Goal: Information Seeking & Learning: Understand process/instructions

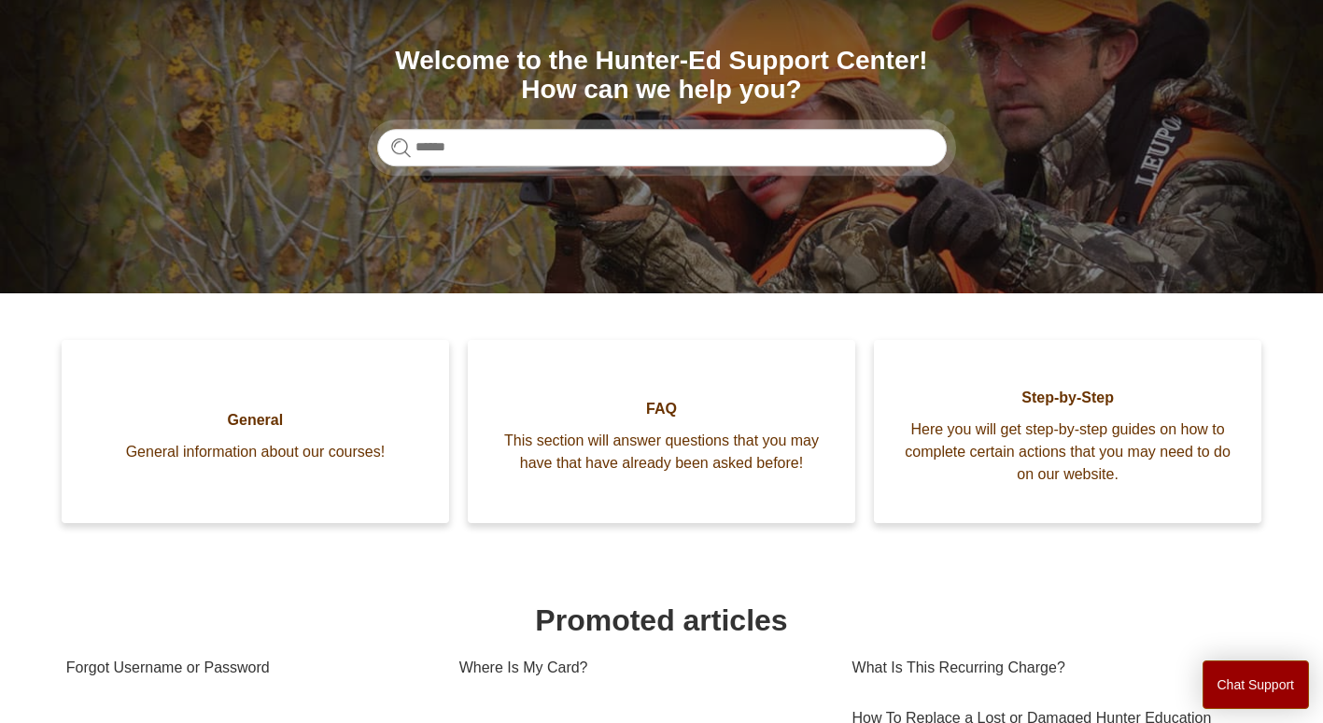
scroll to position [198, 0]
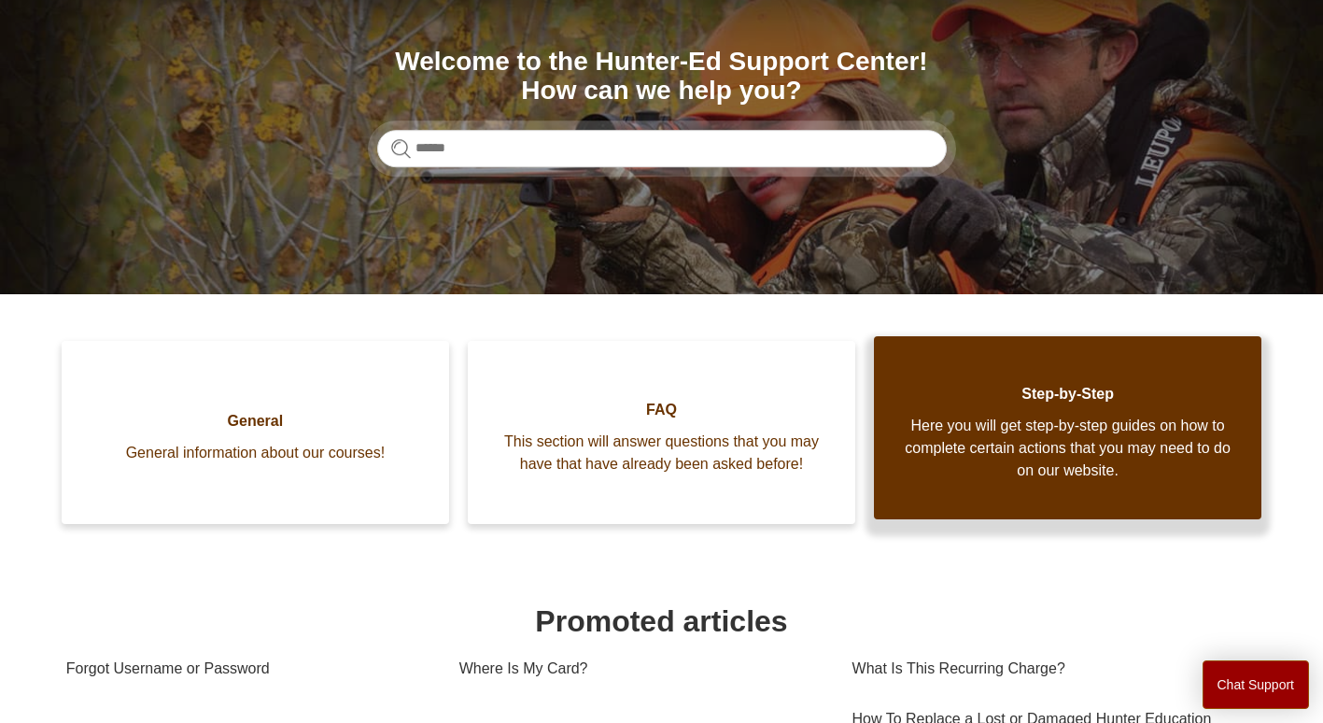
click at [1040, 433] on span "Here you will get step-by-step guides on how to complete certain actions that y…" at bounding box center [1068, 448] width 332 height 67
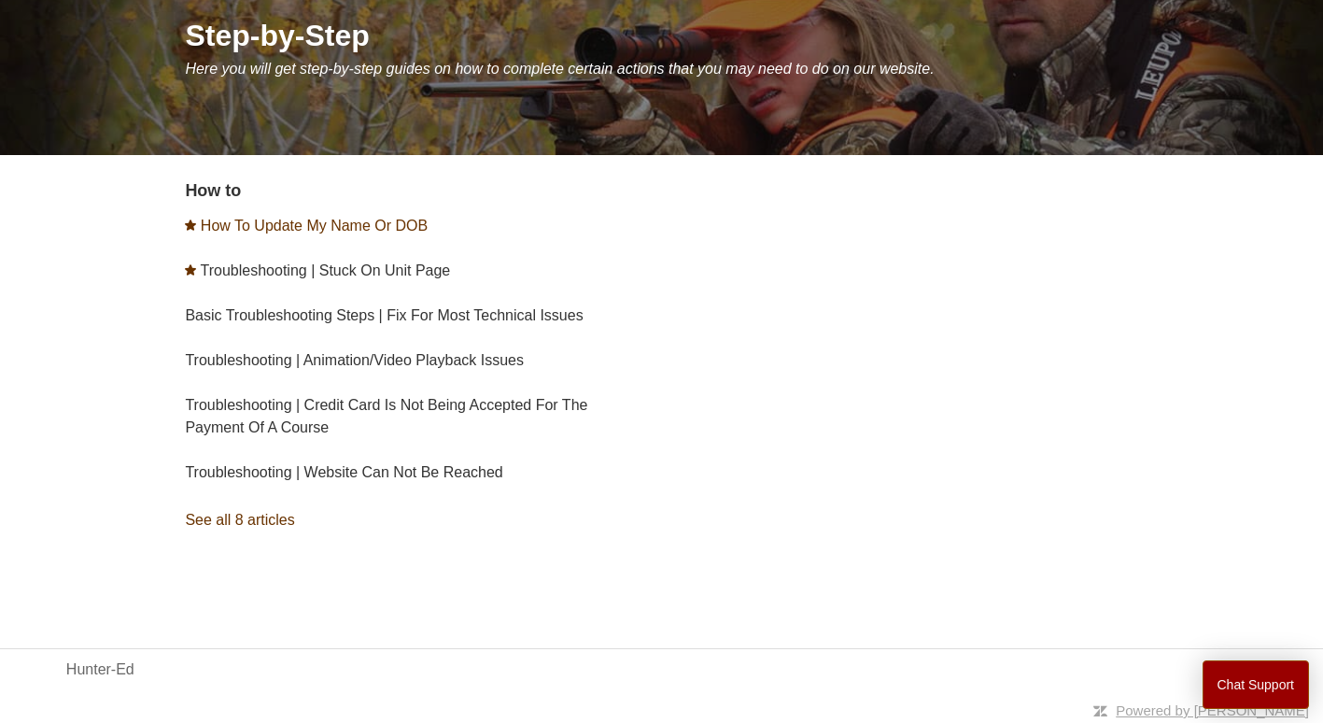
scroll to position [234, 0]
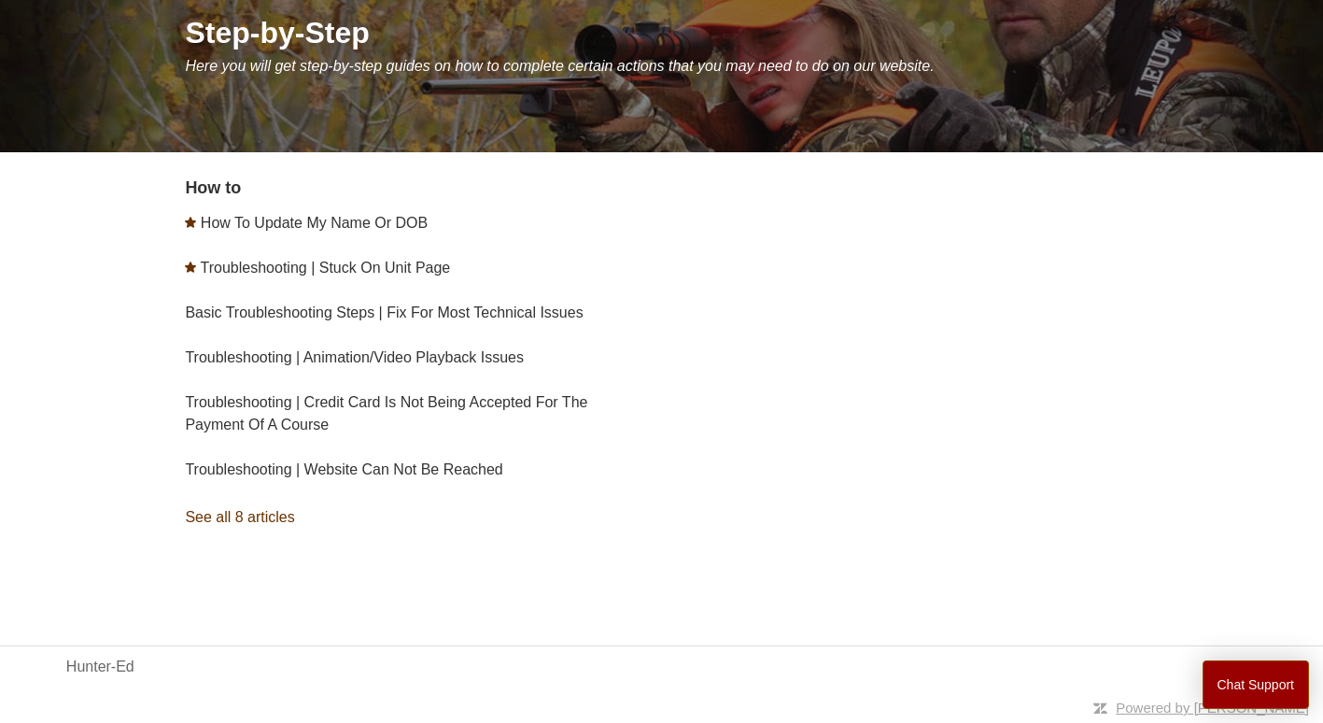
click at [261, 517] on link "See all 8 articles" at bounding box center [426, 517] width 482 height 50
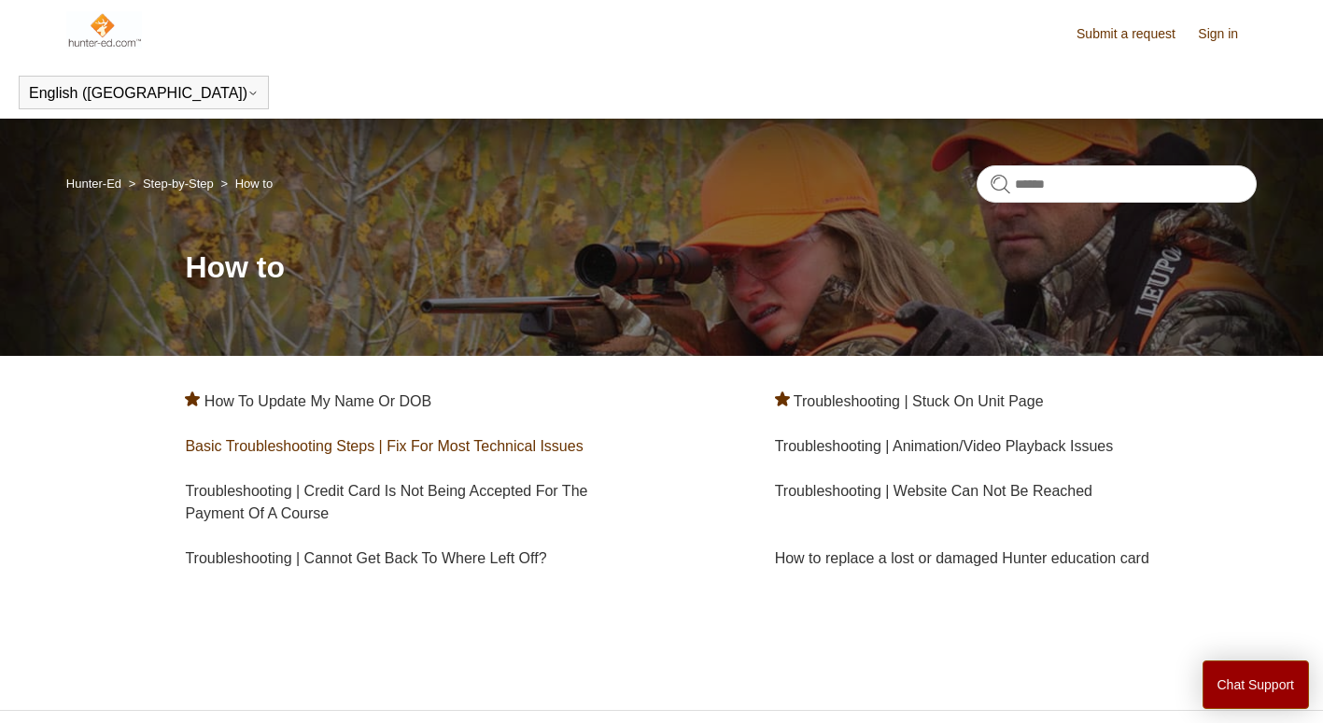
scroll to position [64, 0]
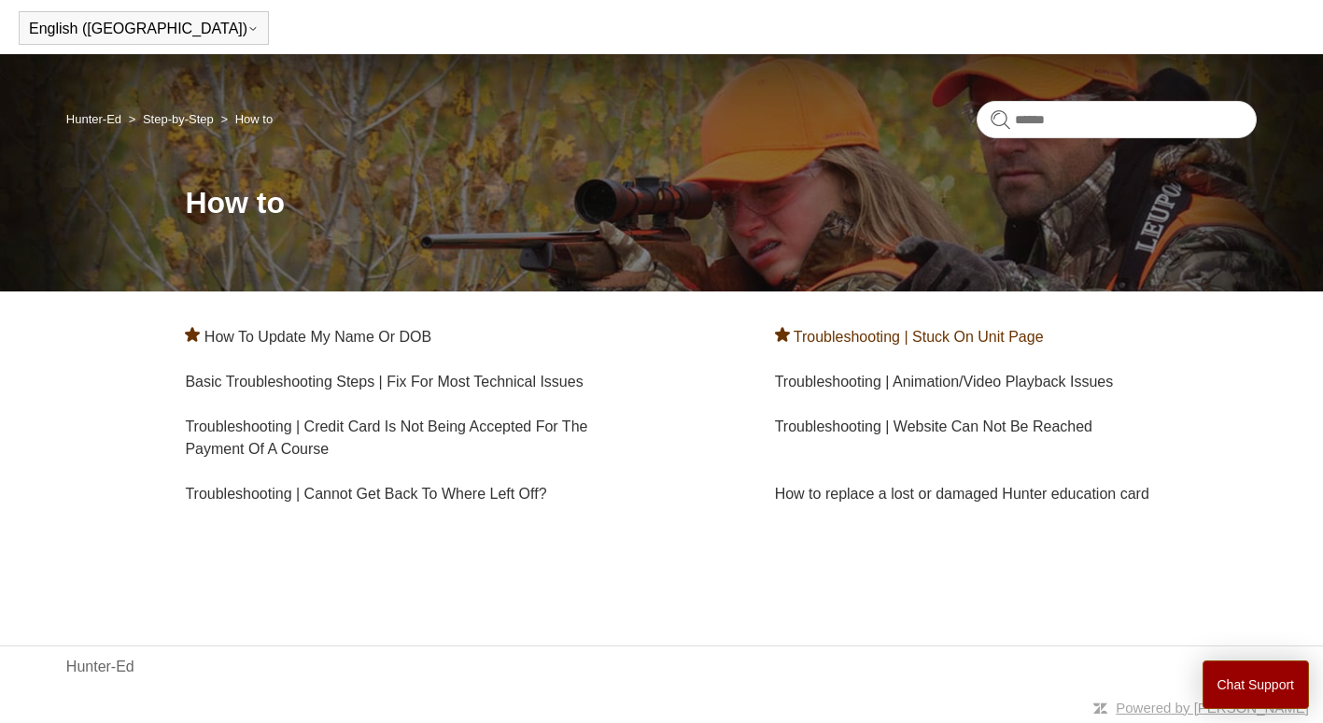
click at [963, 337] on link "Troubleshooting | Stuck On Unit Page" at bounding box center [919, 337] width 250 height 16
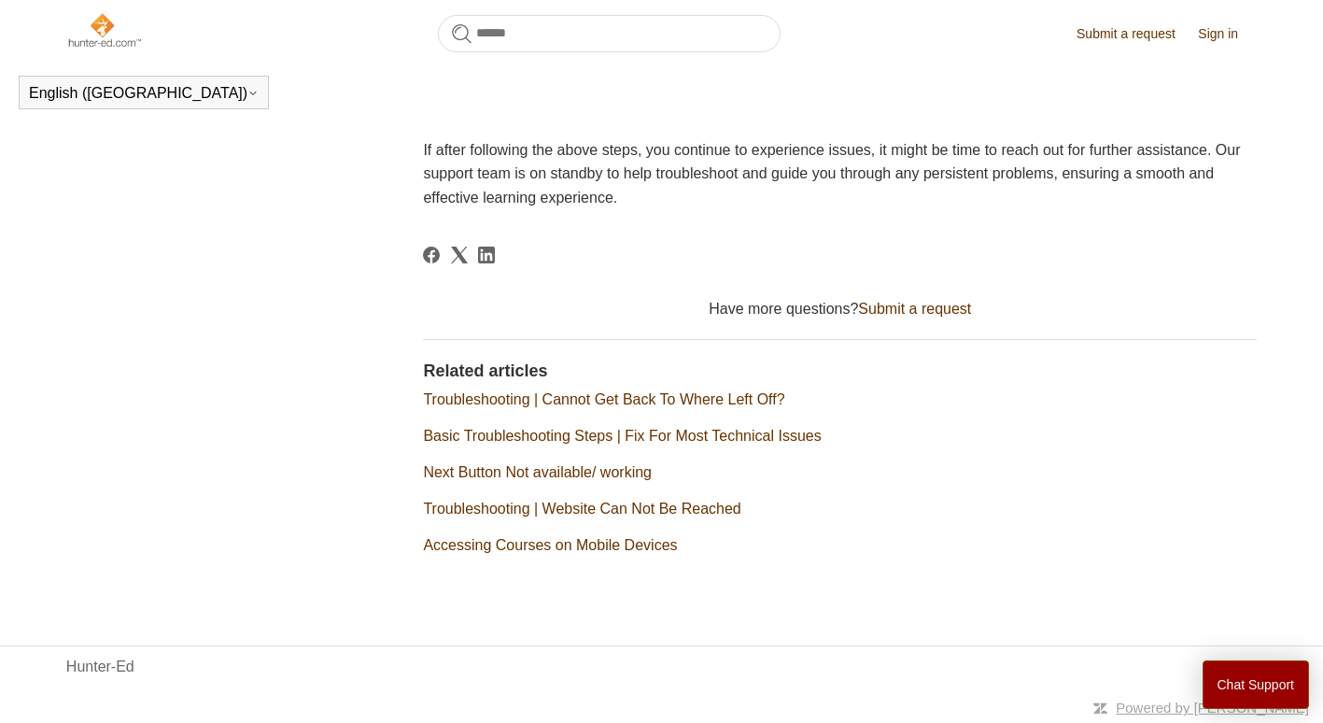
scroll to position [890, 0]
click at [590, 439] on link "Basic Troubleshooting Steps | Fix For Most Technical Issues" at bounding box center [622, 436] width 398 height 16
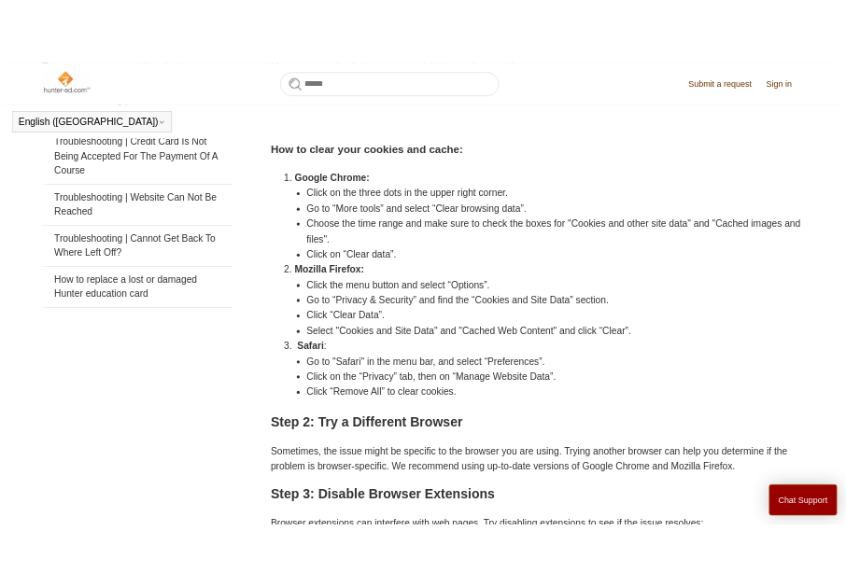
scroll to position [473, 0]
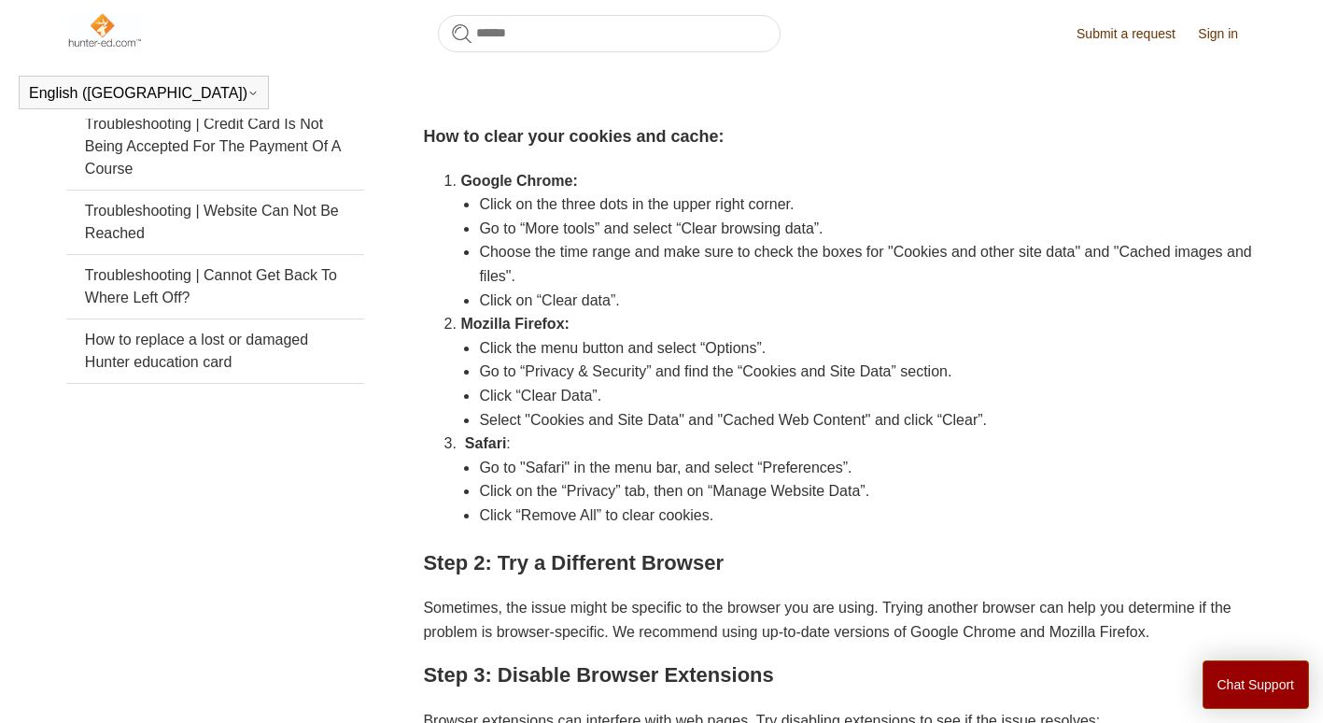
drag, startPoint x: 1318, startPoint y: 0, endPoint x: 792, endPoint y: 293, distance: 602.0
click at [792, 293] on li "Click on “Clear data”." at bounding box center [868, 301] width 778 height 24
drag, startPoint x: 93, startPoint y: 0, endPoint x: 499, endPoint y: 194, distance: 449.5
click at [499, 194] on li "Click on the three dots in the upper right corner." at bounding box center [868, 204] width 778 height 24
click at [1108, 559] on h2 "Step 2: Try a Different Browser" at bounding box center [840, 562] width 834 height 33
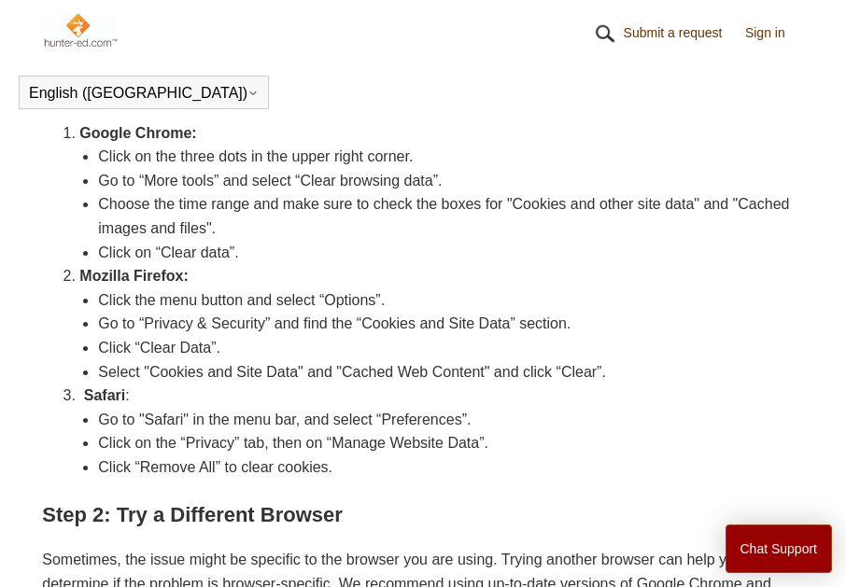
scroll to position [577, 0]
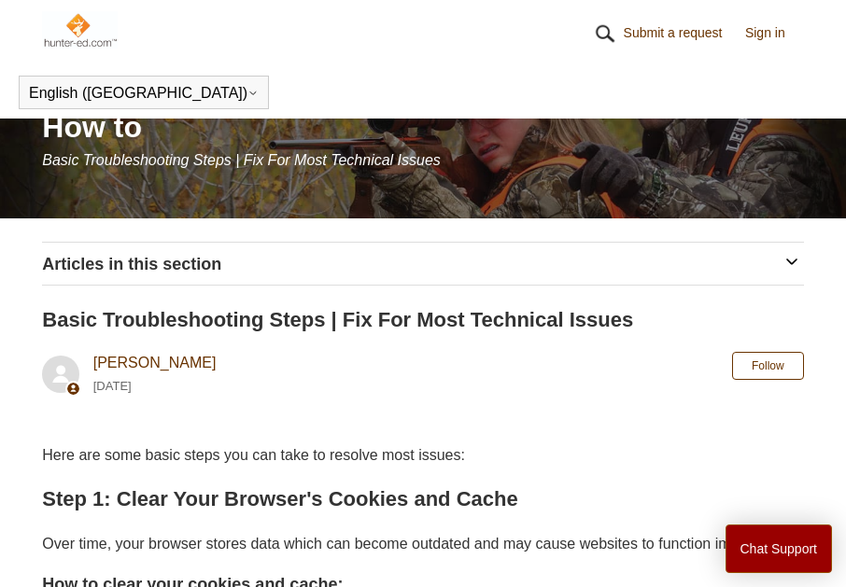
scroll to position [0, 0]
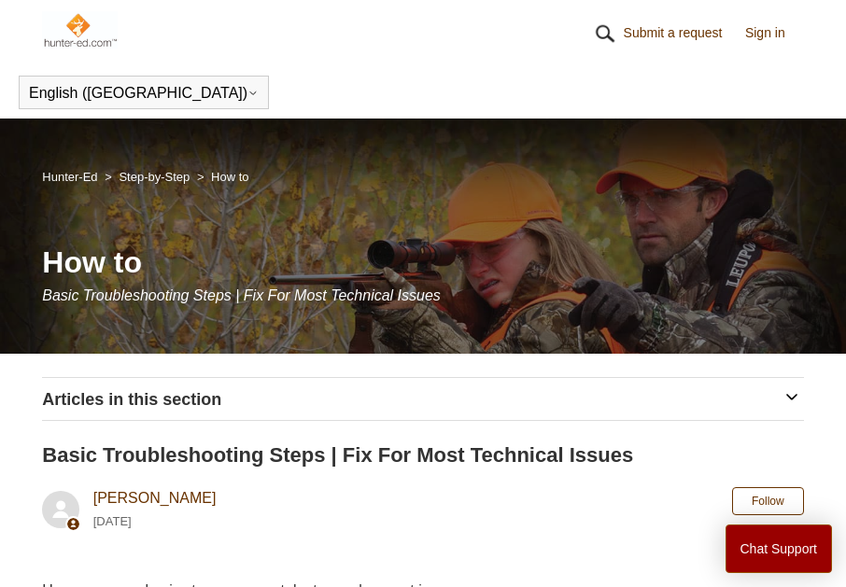
click at [649, 29] on link "Submit a request" at bounding box center [683, 33] width 118 height 20
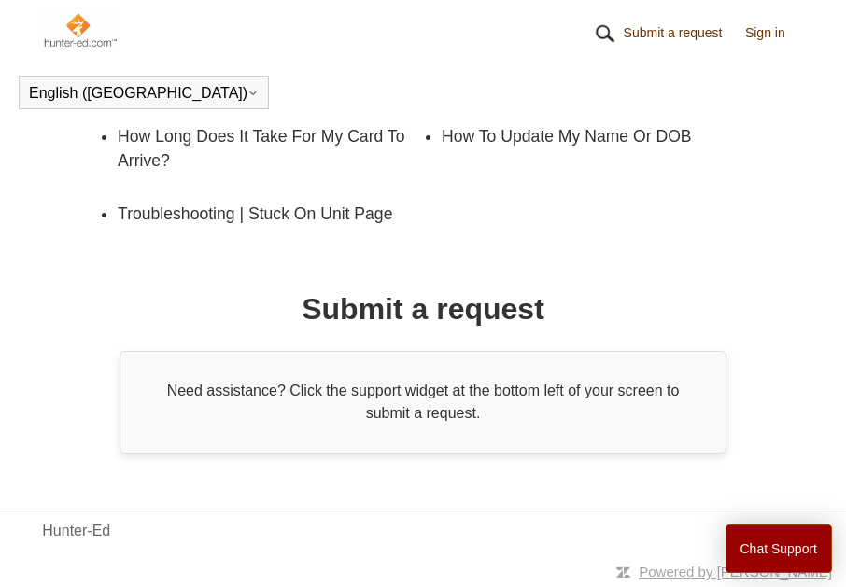
scroll to position [535, 0]
click at [374, 216] on link "Troubleshooting | Stuck On Unit Page" at bounding box center [270, 214] width 305 height 52
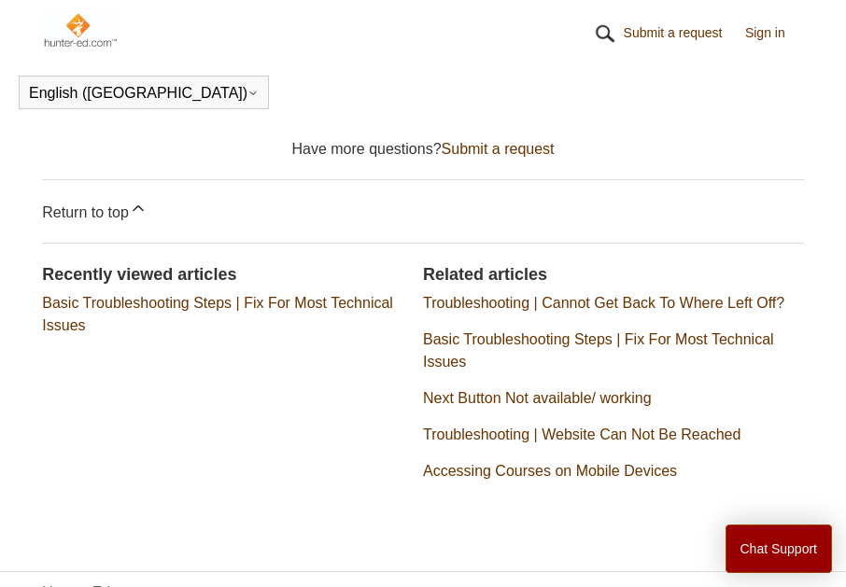
scroll to position [1109, 0]
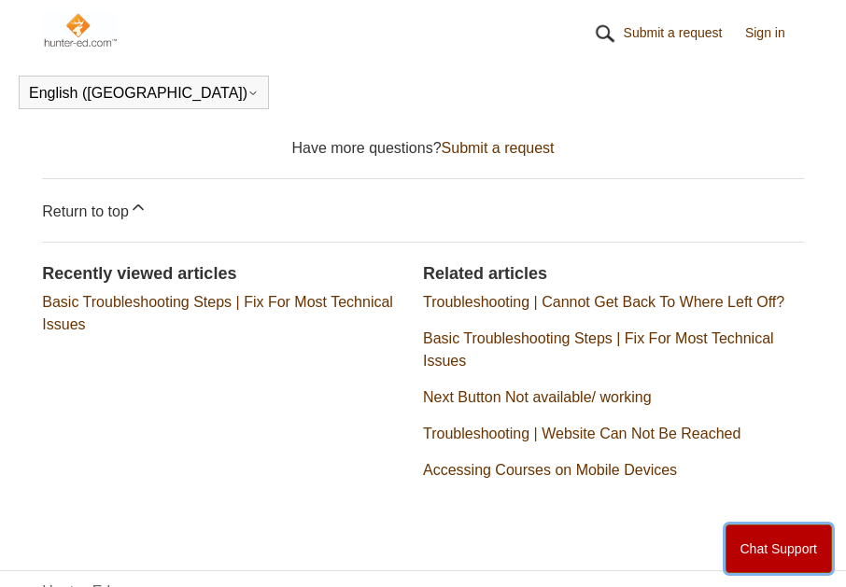
click at [775, 546] on button "Chat Support" at bounding box center [779, 549] width 107 height 49
click at [209, 266] on div "Recently viewed articles Basic Troubleshooting Steps | Fix For Most Technical I…" at bounding box center [422, 378] width 761 height 273
click at [295, 95] on header "English (US) Español Français" at bounding box center [423, 92] width 846 height 52
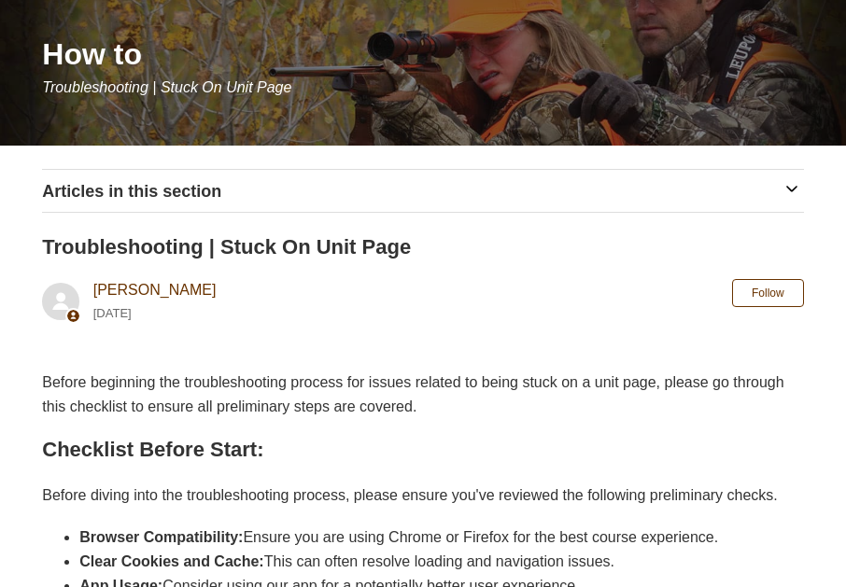
scroll to position [0, 0]
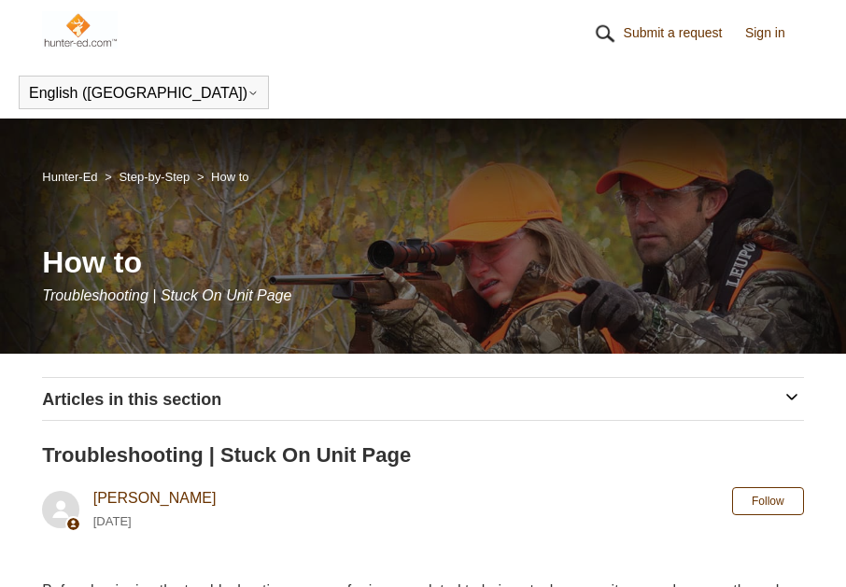
click at [68, 18] on img at bounding box center [80, 29] width 76 height 37
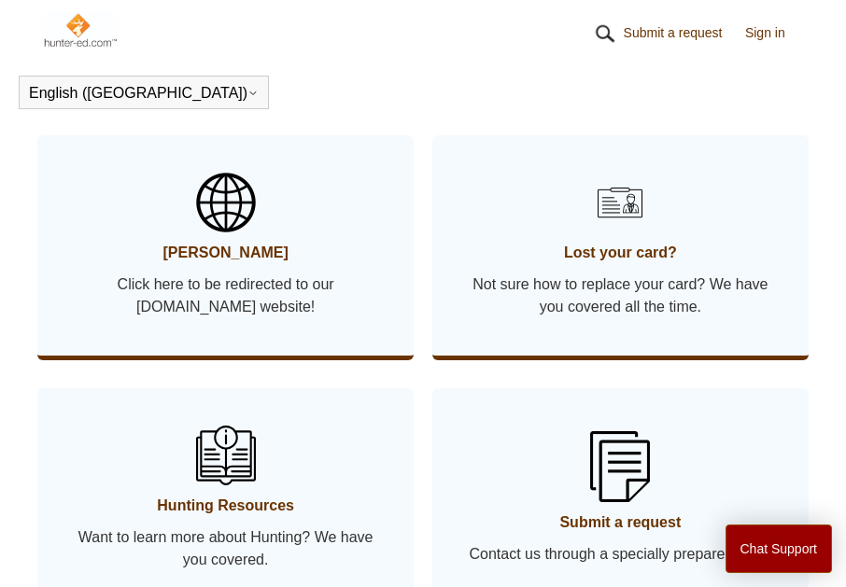
scroll to position [1493, 0]
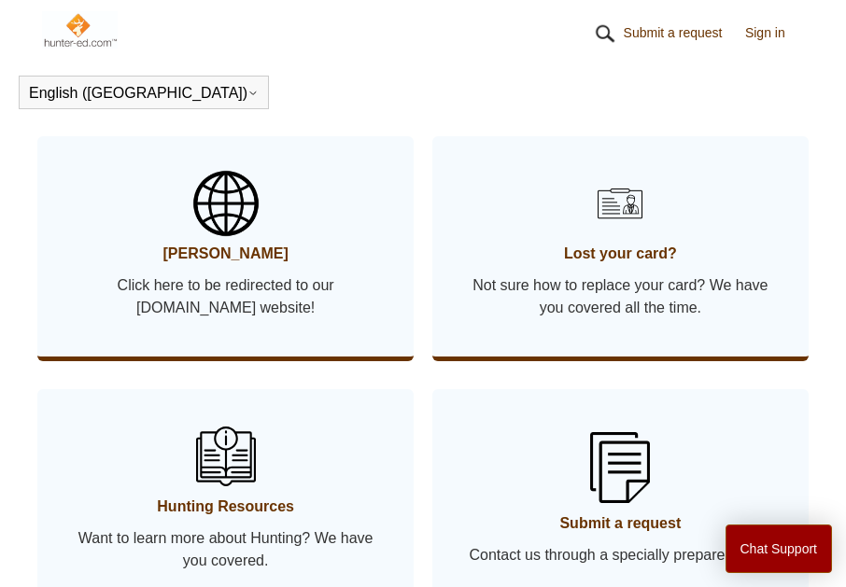
click at [170, 243] on link "[PERSON_NAME] Click here to be redirected to our [DOMAIN_NAME] website!" at bounding box center [225, 246] width 376 height 220
